Goal: Task Accomplishment & Management: Use online tool/utility

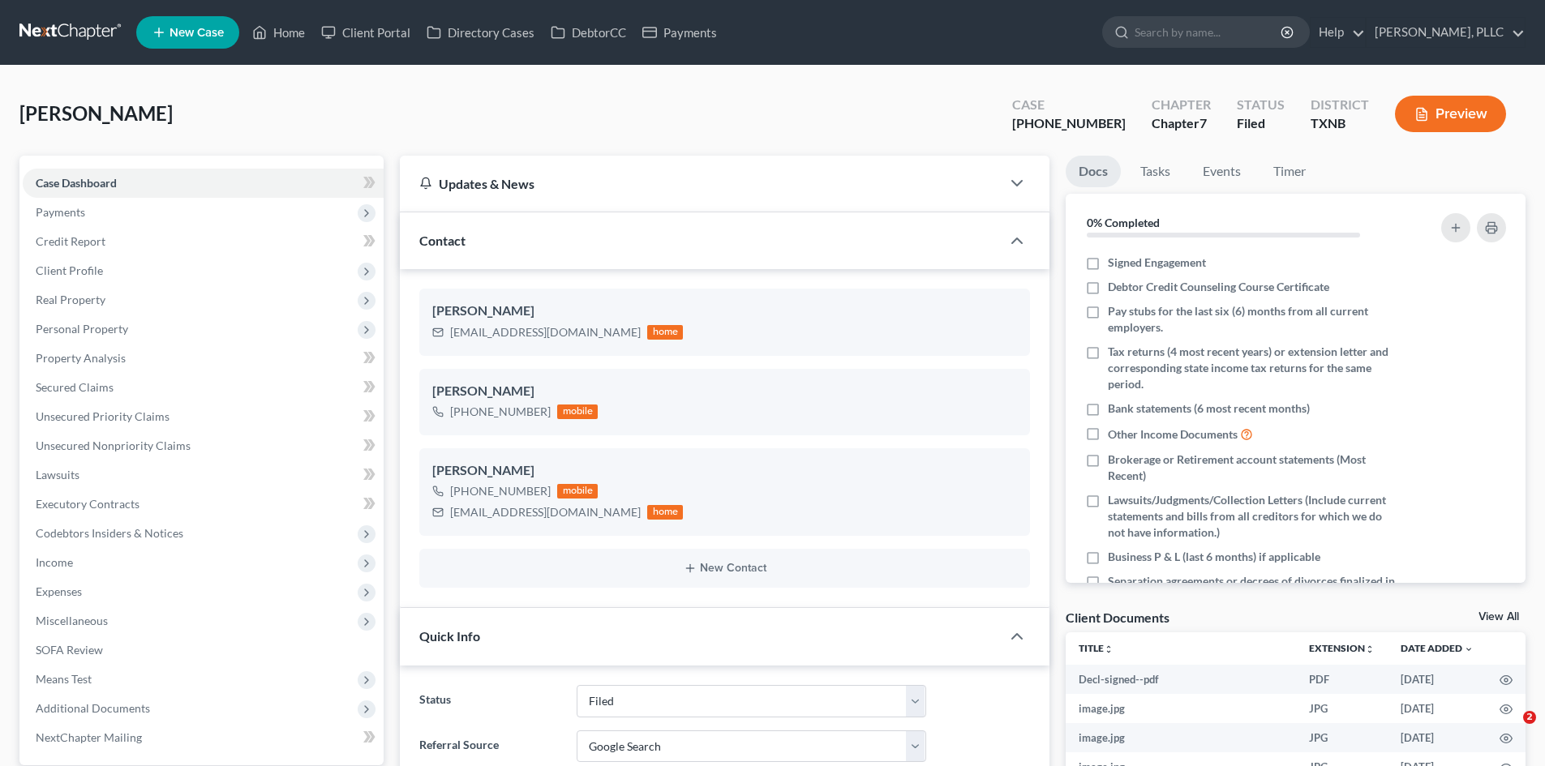
select select "10"
select select "4"
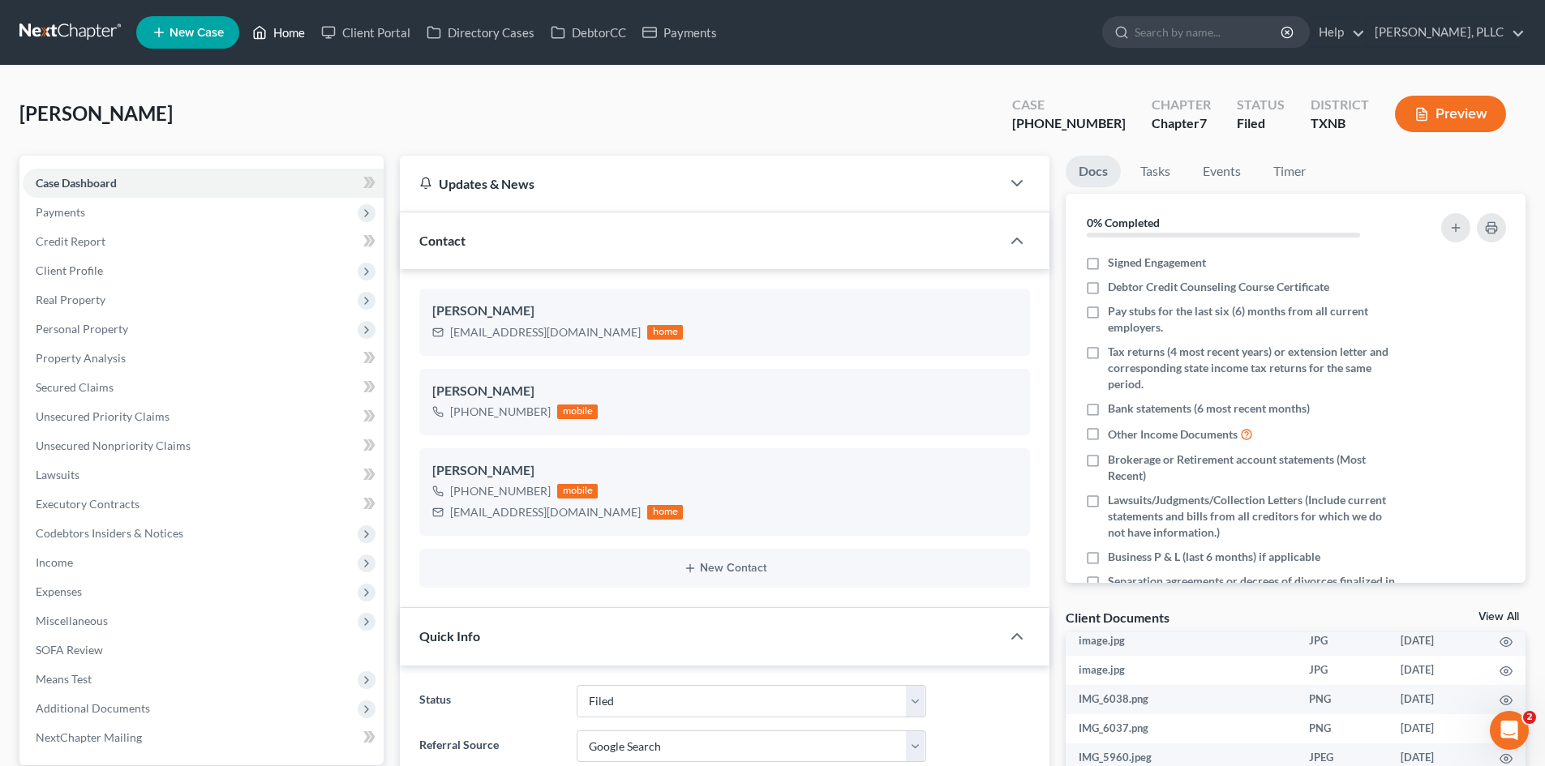
click at [285, 41] on link "Home" at bounding box center [278, 32] width 69 height 29
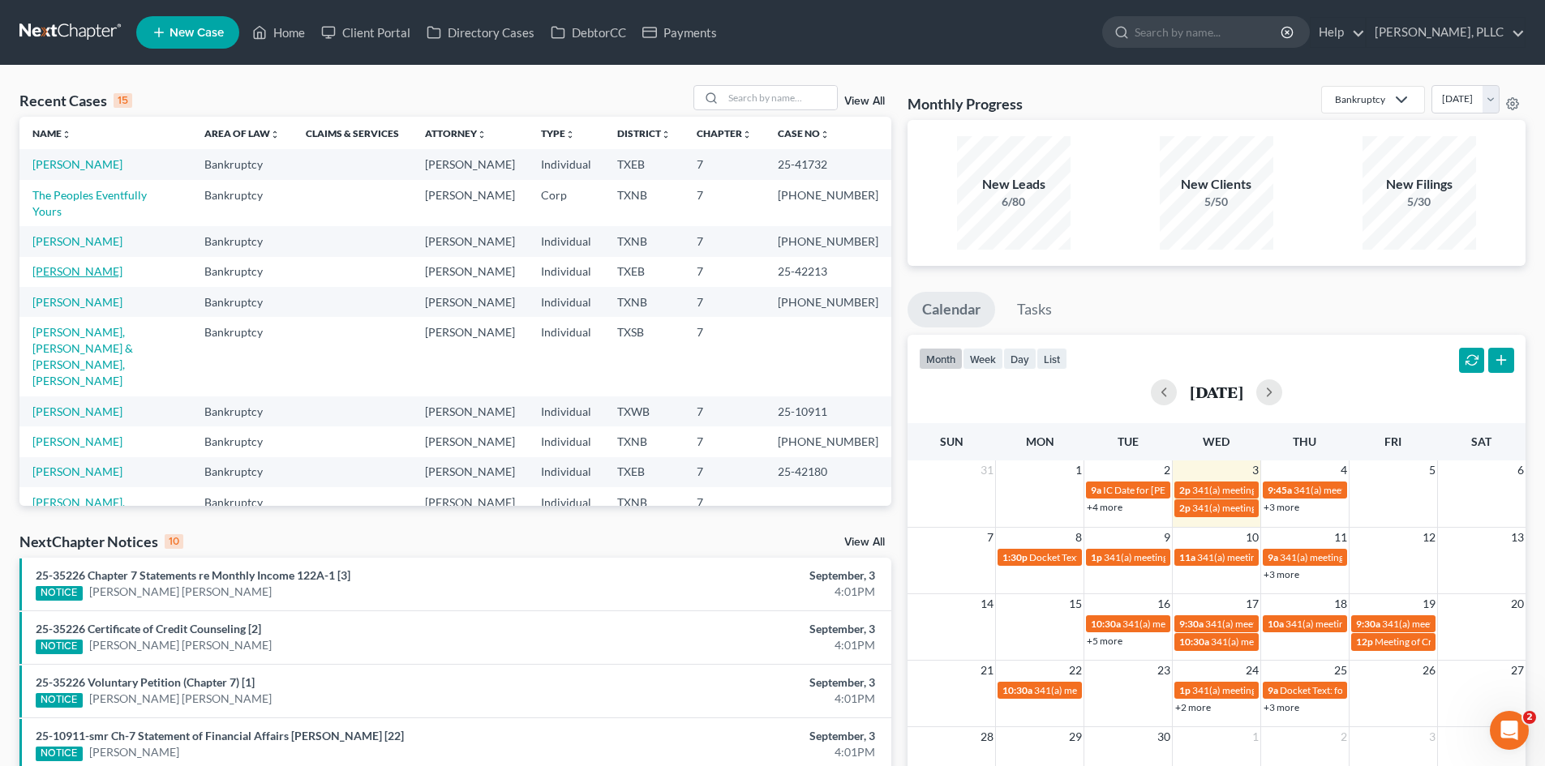
click at [103, 264] on link "[PERSON_NAME]" at bounding box center [77, 271] width 90 height 14
select select "4"
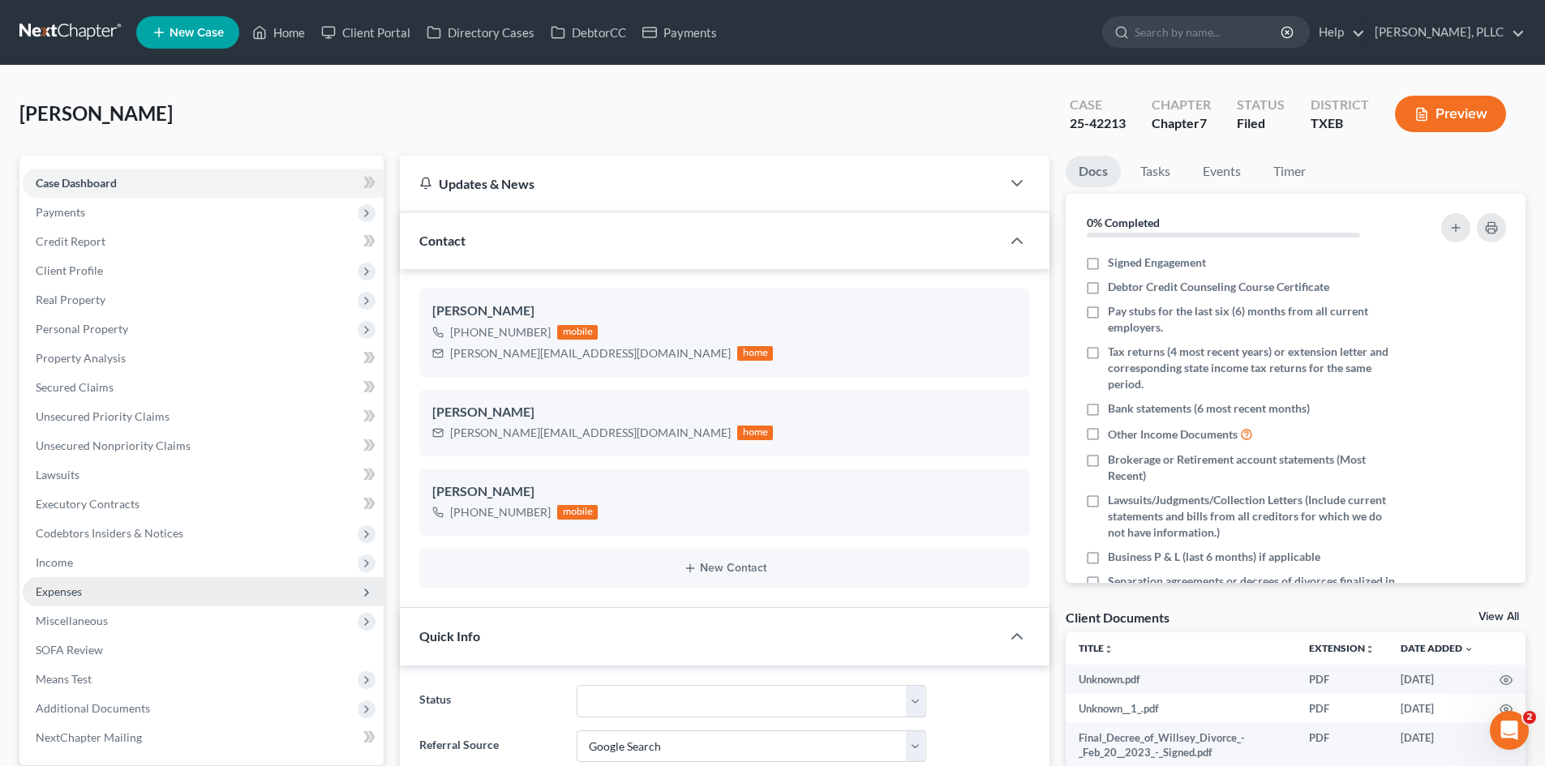
scroll to position [162, 0]
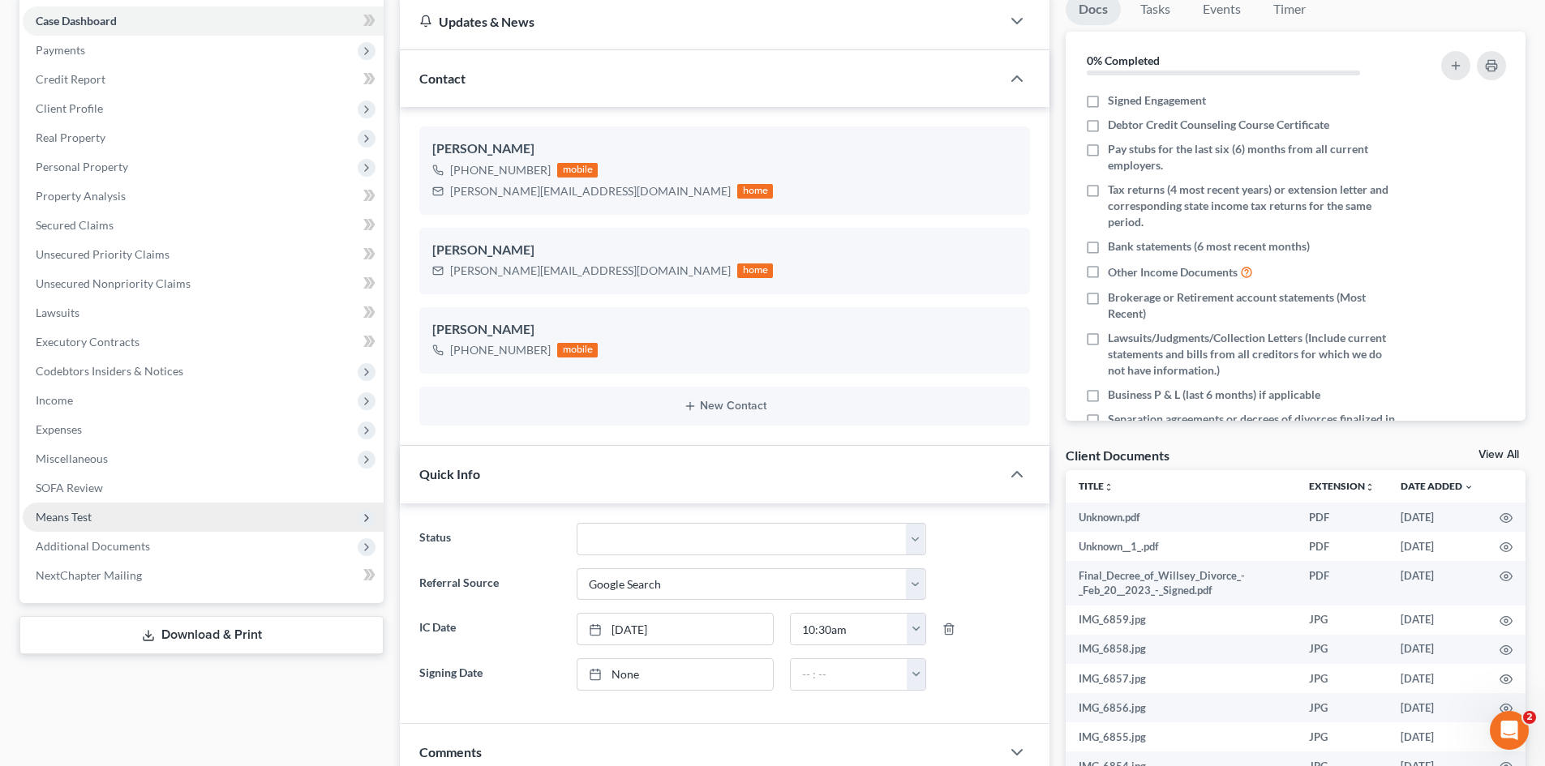
drag, startPoint x: 111, startPoint y: 525, endPoint x: 131, endPoint y: 527, distance: 20.4
click at [111, 525] on span "Means Test" at bounding box center [203, 517] width 361 height 29
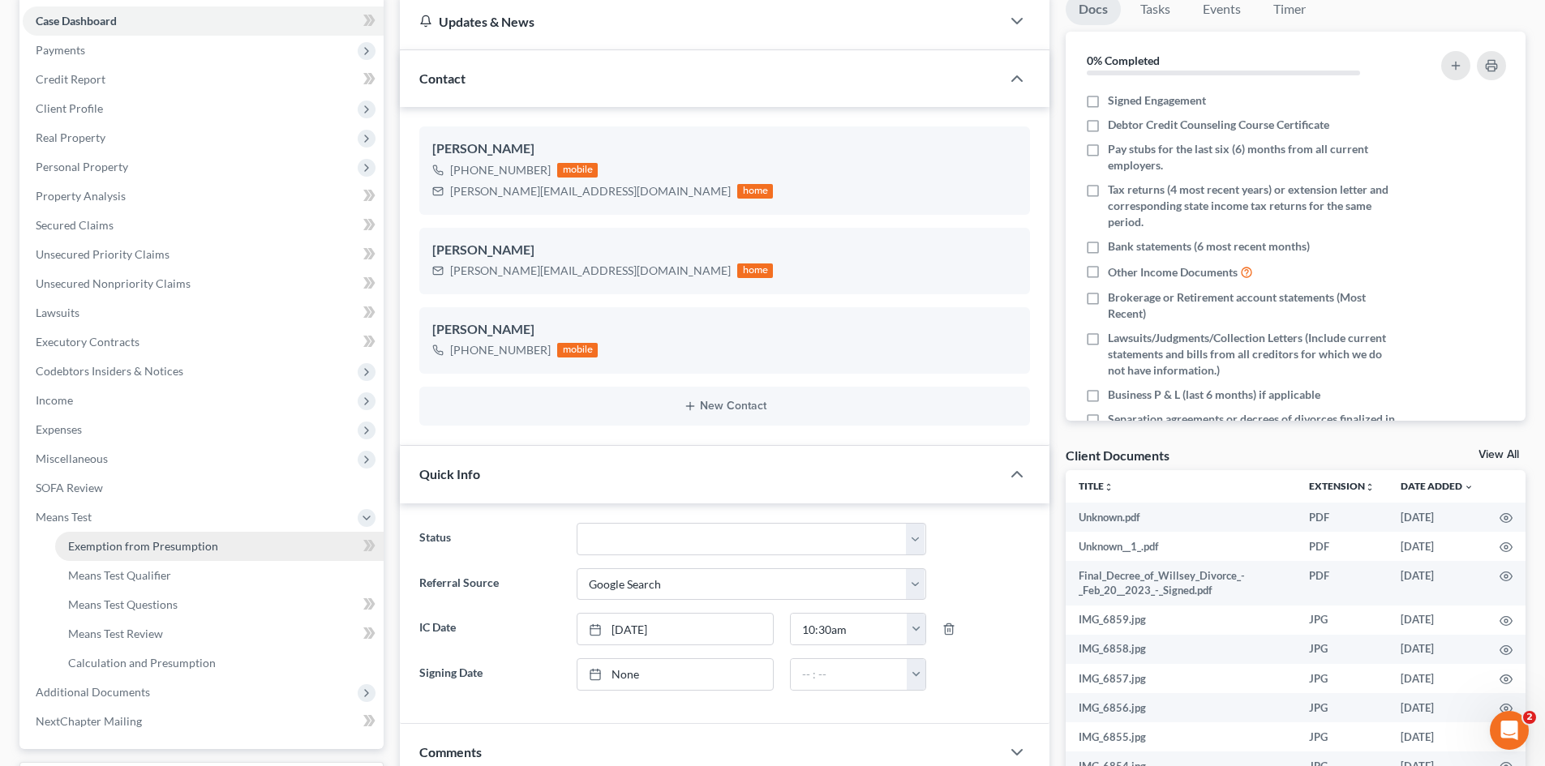
click at [168, 551] on span "Exemption from Presumption" at bounding box center [143, 546] width 150 height 14
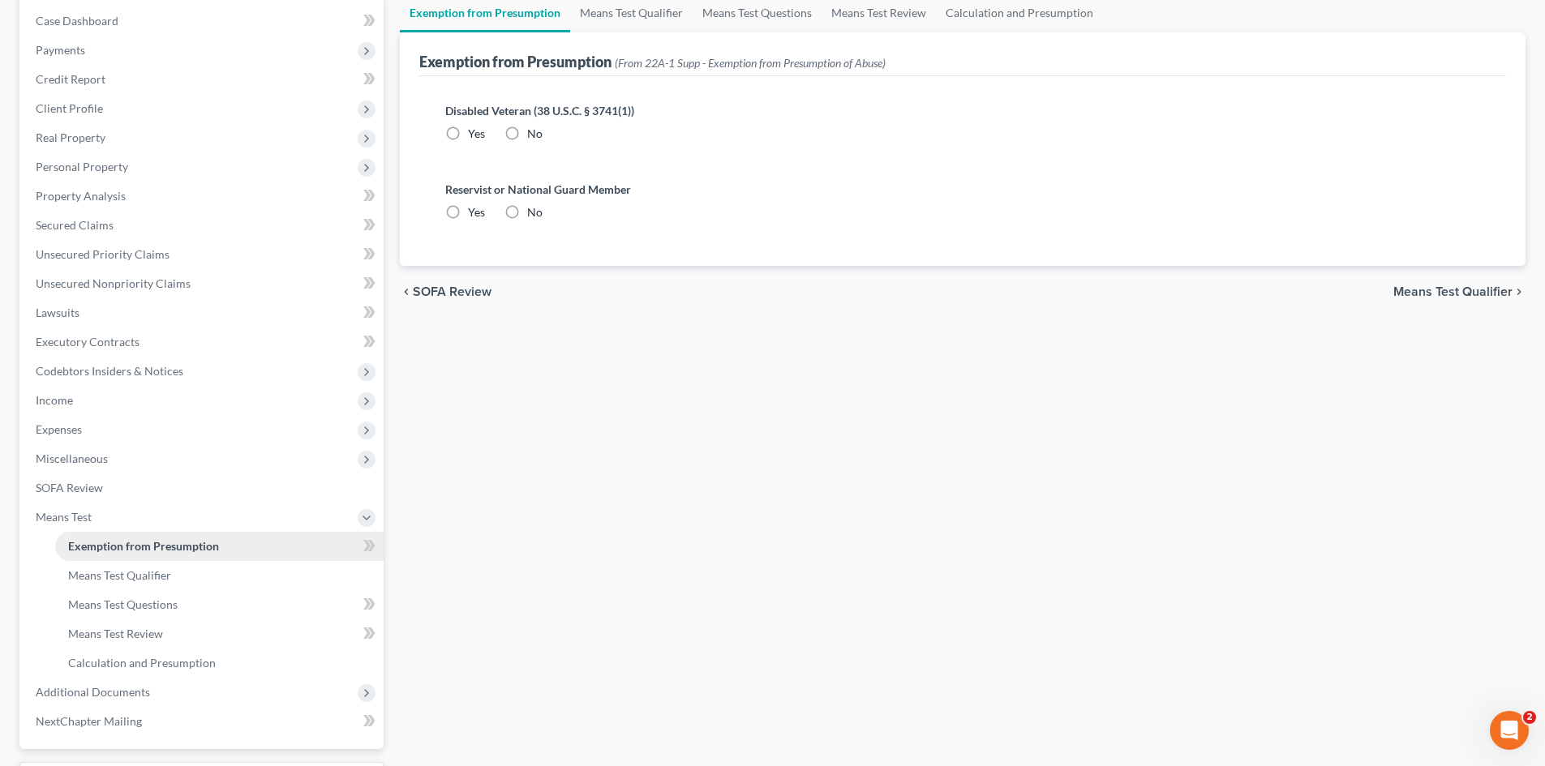
scroll to position [83, 0]
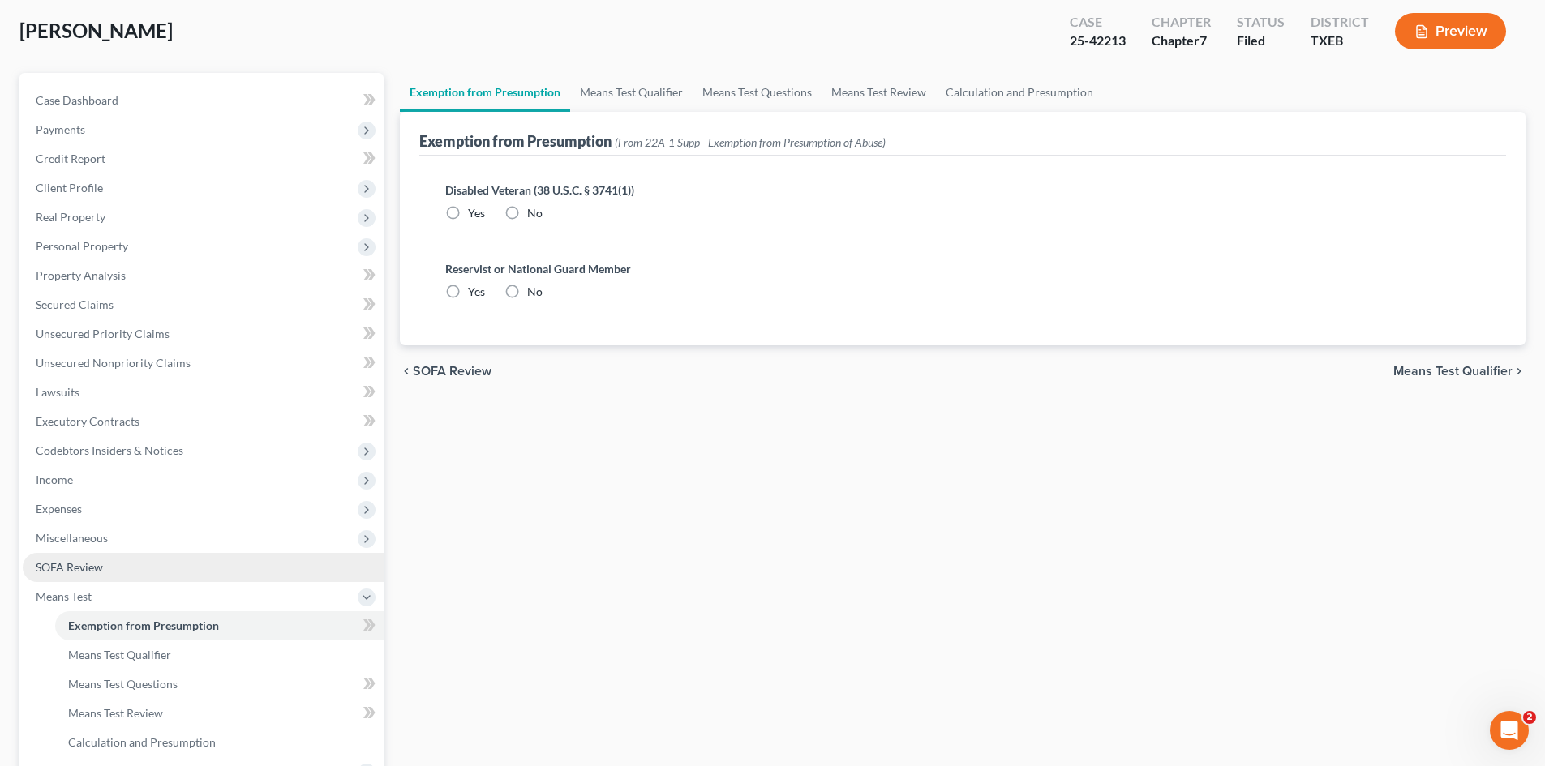
radio input "true"
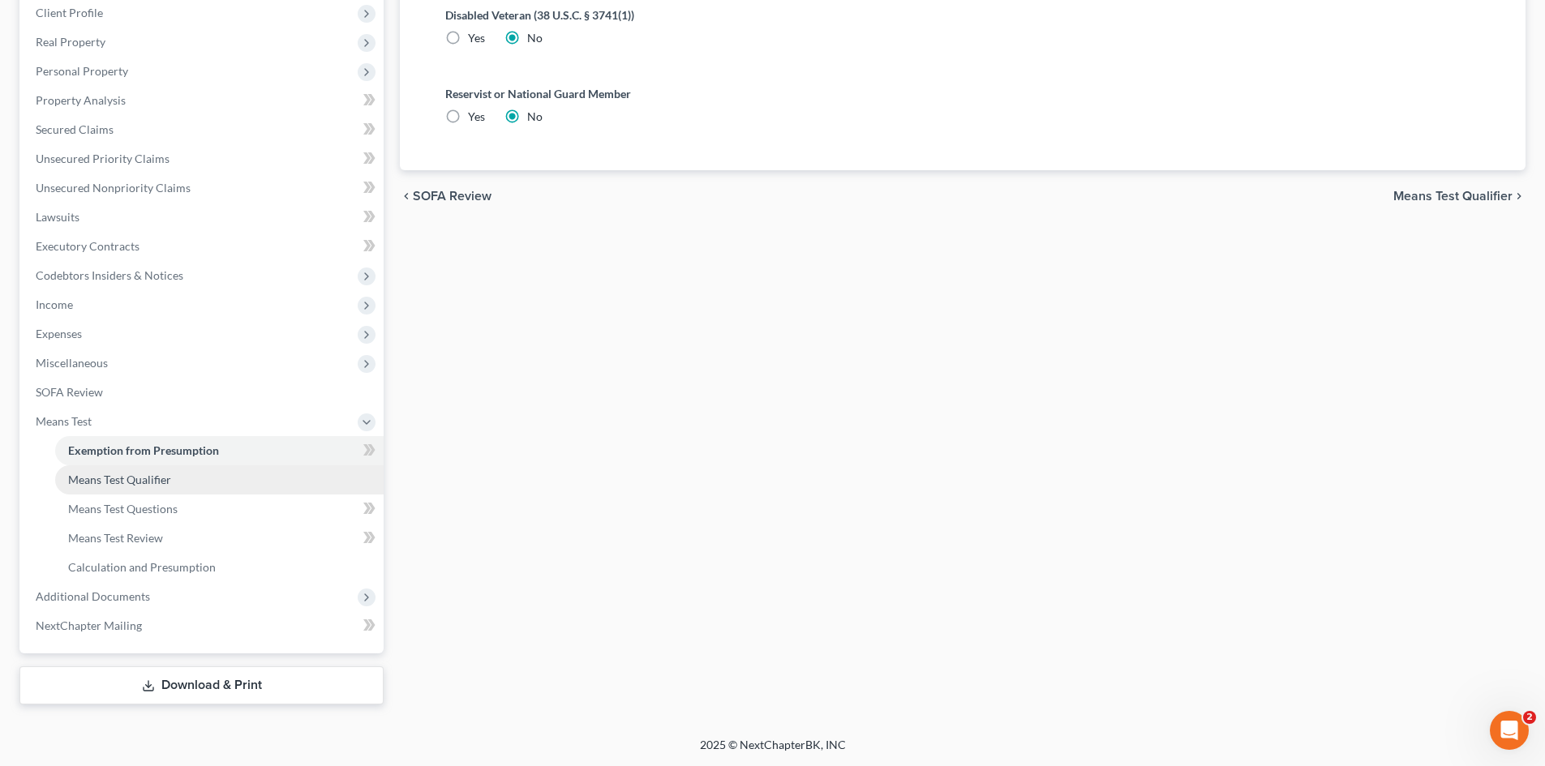
click at [171, 486] on link "Means Test Qualifier" at bounding box center [219, 479] width 328 height 29
